Goal: Task Accomplishment & Management: Manage account settings

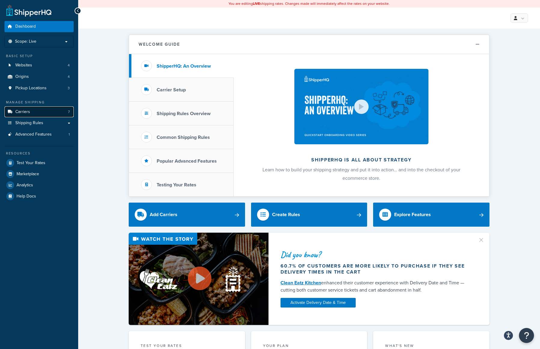
click at [53, 111] on link "Carriers 7" at bounding box center [39, 111] width 69 height 11
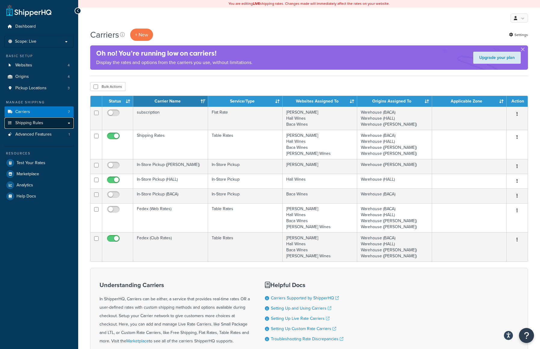
click at [29, 123] on span "Shipping Rules" at bounding box center [29, 122] width 28 height 5
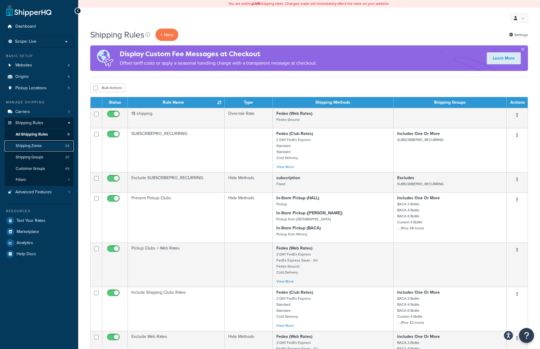
click at [40, 143] on span "Shipping Zones" at bounding box center [29, 145] width 26 height 5
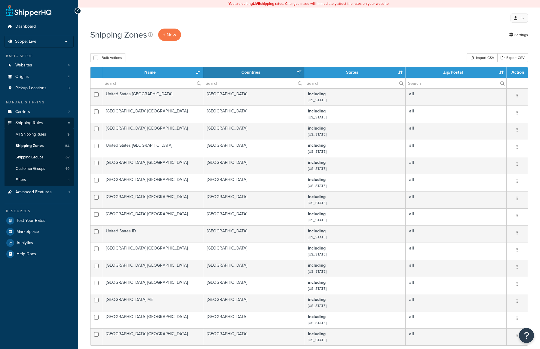
select select "15"
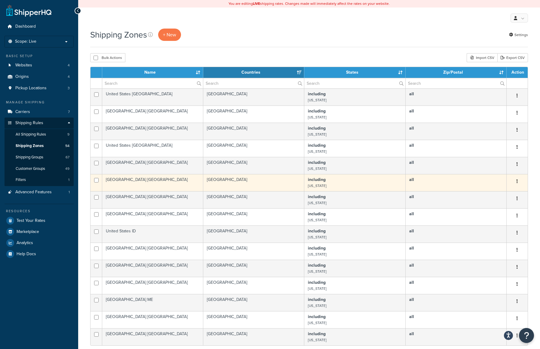
scroll to position [149, 0]
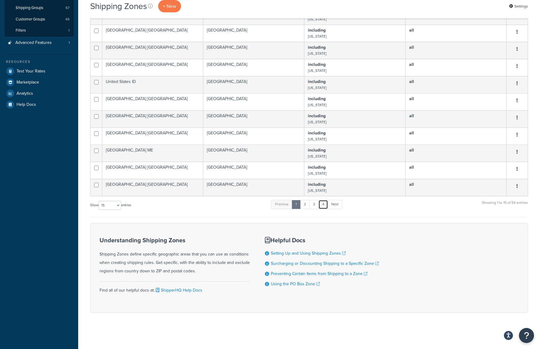
click at [326, 207] on link "4" at bounding box center [323, 204] width 10 height 9
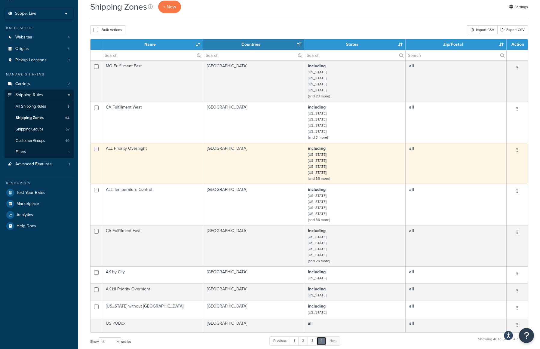
scroll to position [0, 0]
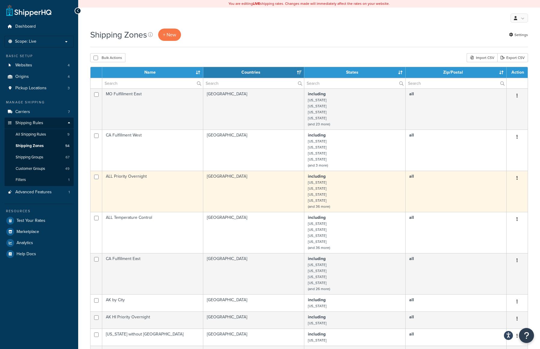
click at [170, 185] on td "ALL Priority Overnight" at bounding box center [152, 191] width 101 height 41
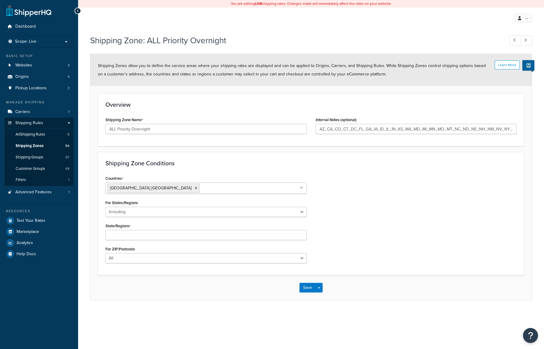
select select "including"
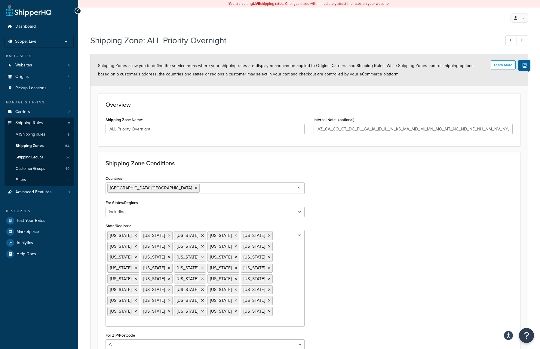
click at [188, 310] on ul "Arizona California Colorado Connecticut District of Columbia Florida Georgia Id…" at bounding box center [204, 278] width 199 height 96
type input "al"
click at [385, 287] on div "Countries United States USA All Countries ALL Afghanistan AFG Albania ALB Alger…" at bounding box center [309, 264] width 416 height 181
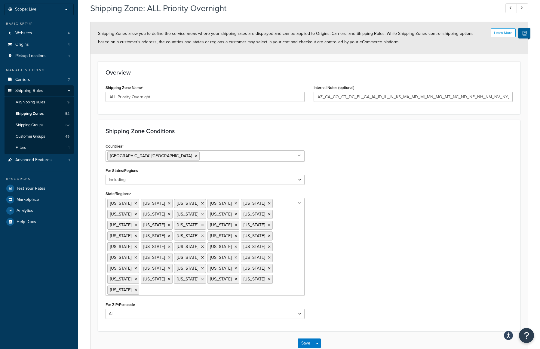
scroll to position [58, 0]
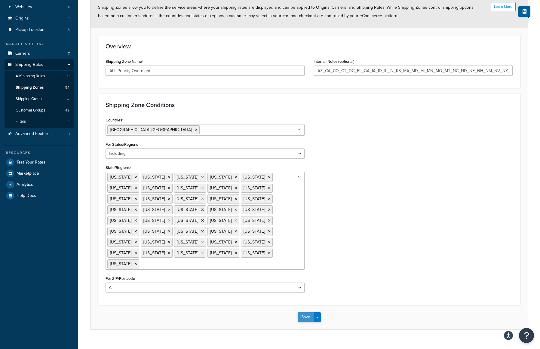
click at [301, 312] on button "Save" at bounding box center [305, 317] width 16 height 10
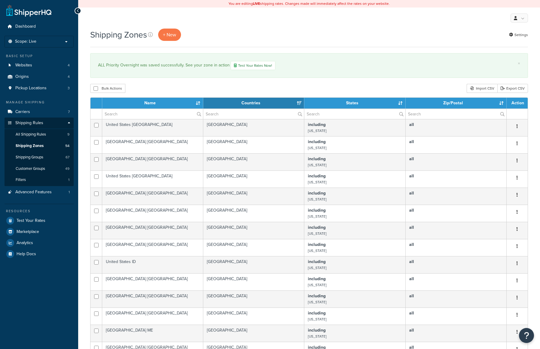
select select "15"
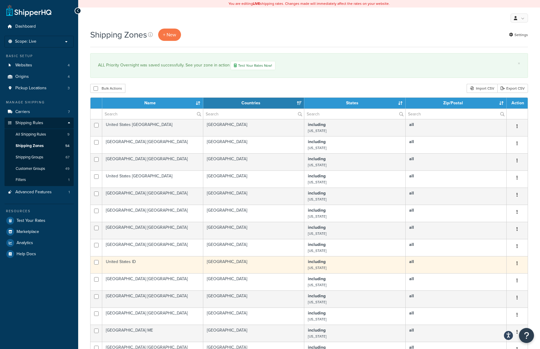
scroll to position [180, 0]
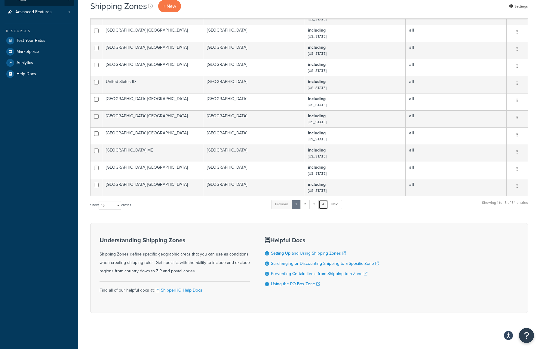
click at [326, 204] on link "4" at bounding box center [323, 204] width 10 height 9
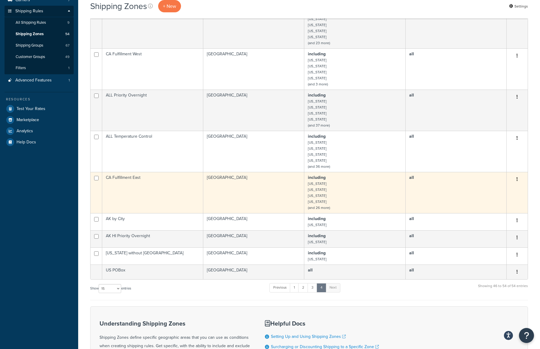
scroll to position [60, 0]
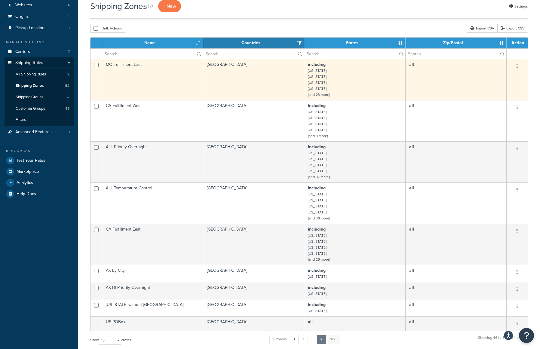
click at [158, 79] on td "MO Fulfillment East" at bounding box center [152, 79] width 101 height 41
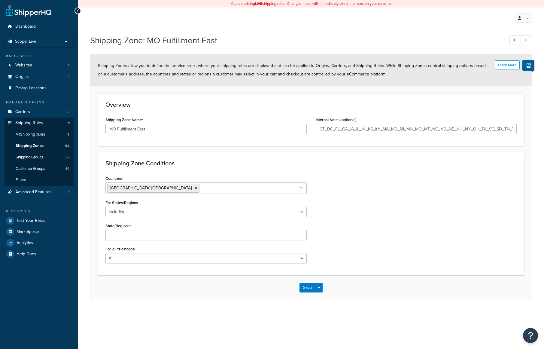
select select "including"
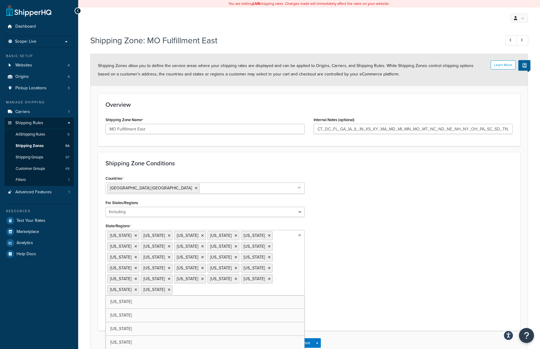
click at [246, 293] on ul "[US_STATE] [US_STATE][GEOGRAPHIC_DATA] [US_STATE] [US_STATE] [US_STATE] [US_STA…" at bounding box center [204, 262] width 199 height 65
type input "al"
click at [343, 316] on div "Countries [GEOGRAPHIC_DATA] [GEOGRAPHIC_DATA] All Countries ALL [GEOGRAPHIC_DAT…" at bounding box center [309, 248] width 416 height 149
click at [305, 341] on button "Save" at bounding box center [305, 343] width 16 height 10
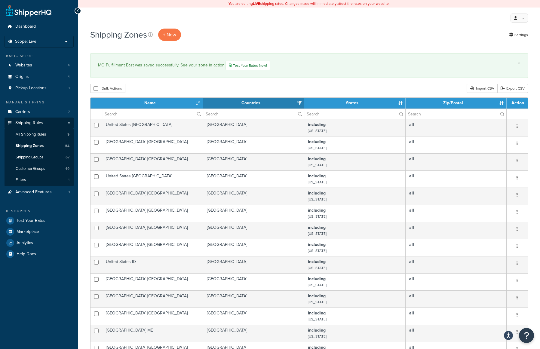
select select "15"
